Goal: Task Accomplishment & Management: Use online tool/utility

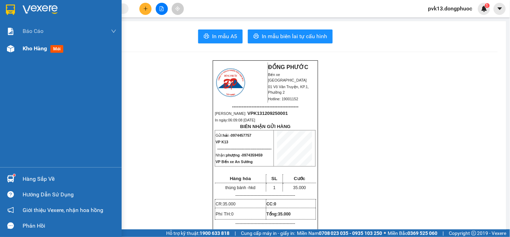
click at [29, 55] on div "Kho hàng mới" at bounding box center [70, 48] width 94 height 17
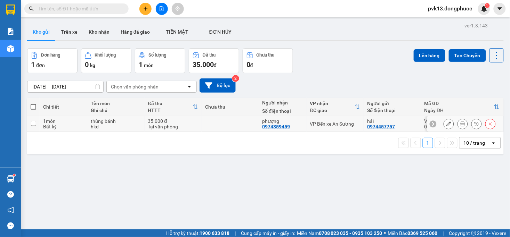
click at [256, 124] on td at bounding box center [230, 124] width 57 height 16
checkbox input "true"
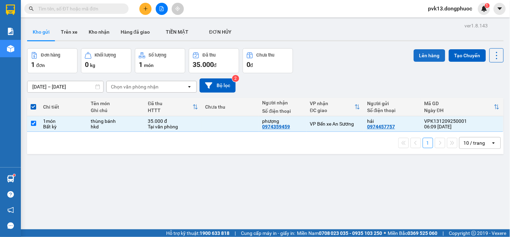
click at [428, 54] on button "Lên hàng" at bounding box center [430, 55] width 32 height 13
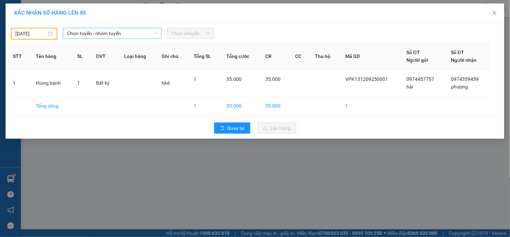
click at [117, 33] on span "Chọn tuyến - nhóm tuyến" at bounding box center [112, 33] width 90 height 10
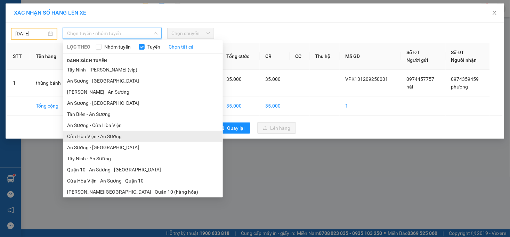
click at [95, 134] on li "Cửa Hòa Viện - An Sương" at bounding box center [143, 136] width 160 height 11
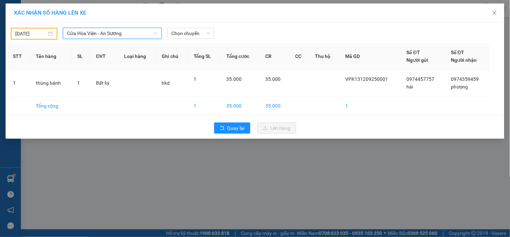
click at [23, 28] on div "[DATE]" at bounding box center [34, 34] width 47 height 12
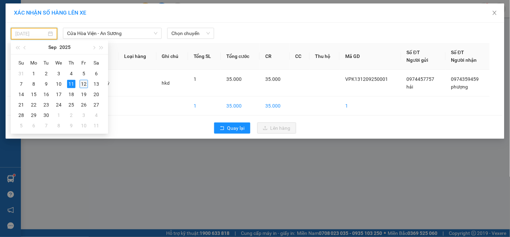
click at [82, 85] on div "12" at bounding box center [84, 84] width 8 height 8
type input "[DATE]"
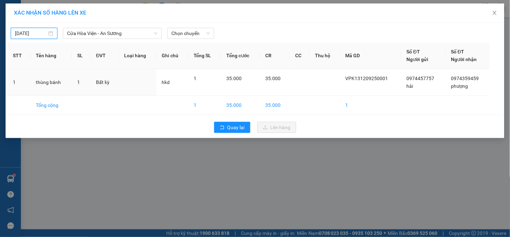
click at [212, 24] on div "[DATE] [GEOGRAPHIC_DATA] - An Sương LỌC THEO Nhóm tuyến Tuyến Chọn tất cả Danh …" at bounding box center [254, 31] width 495 height 15
click at [199, 32] on span "Chọn chuyến" at bounding box center [190, 33] width 38 height 10
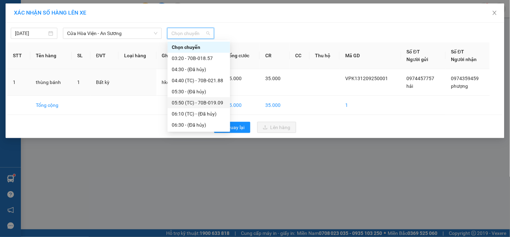
scroll to position [77, 0]
click at [211, 57] on div "07:00 (TC) - 70B-020.51" at bounding box center [199, 59] width 54 height 8
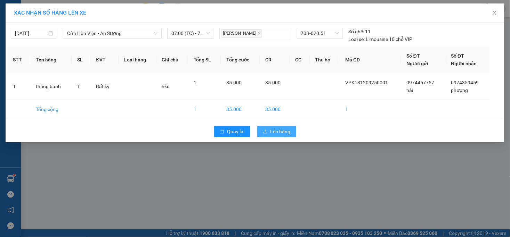
click at [275, 135] on span "Lên hàng" at bounding box center [280, 132] width 20 height 8
